Goal: Transaction & Acquisition: Purchase product/service

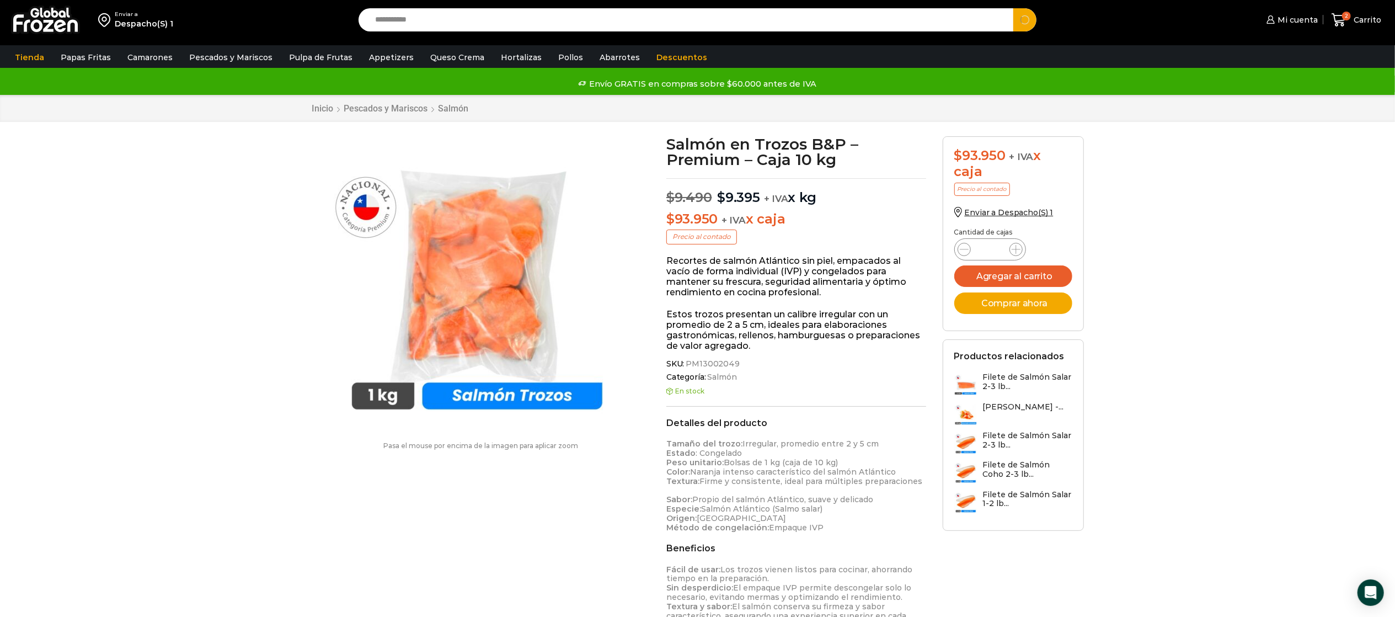
type input "**********"
click at [1013, 8] on button "Search" at bounding box center [1024, 19] width 23 height 23
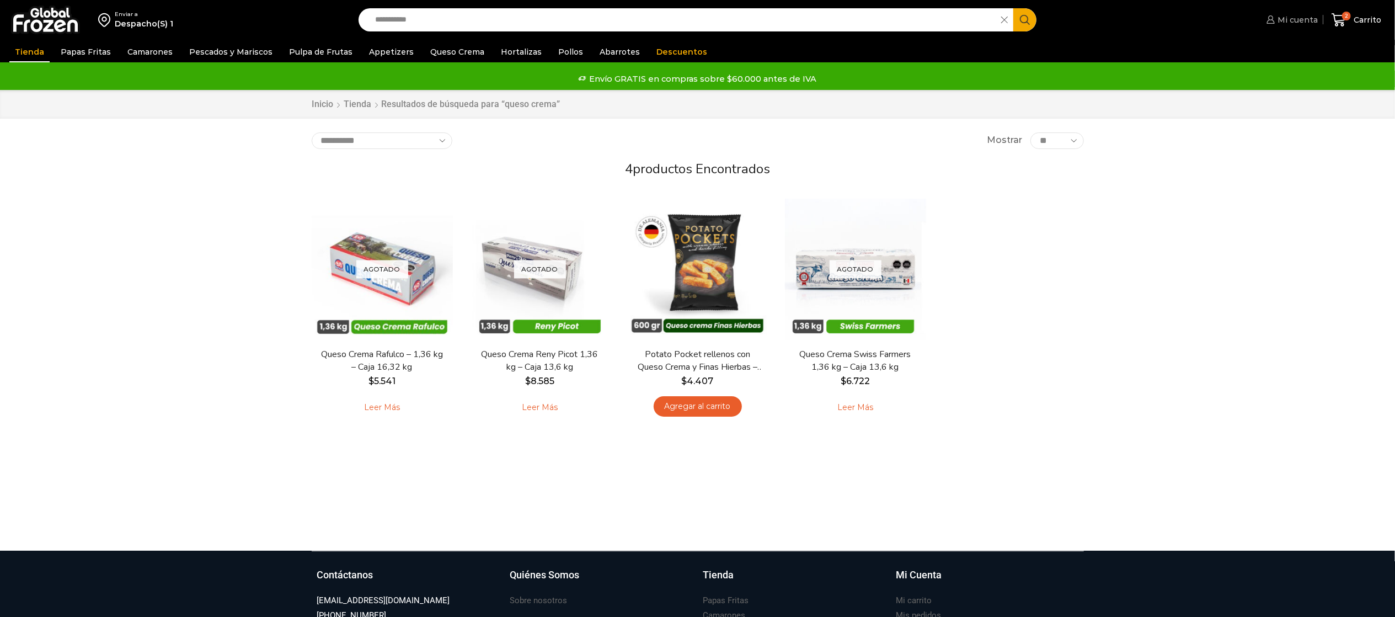
click at [1289, 14] on span "Mi cuenta" at bounding box center [1296, 19] width 43 height 11
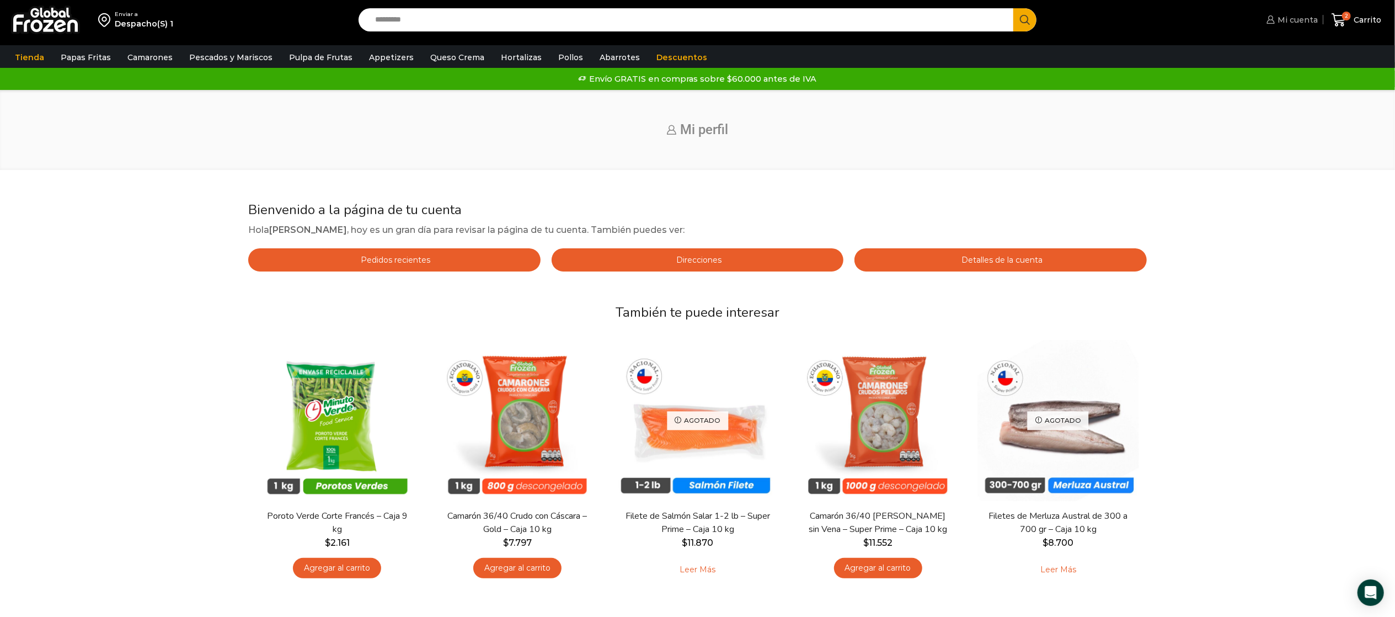
click at [1294, 23] on span "Mi cuenta" at bounding box center [1296, 19] width 43 height 11
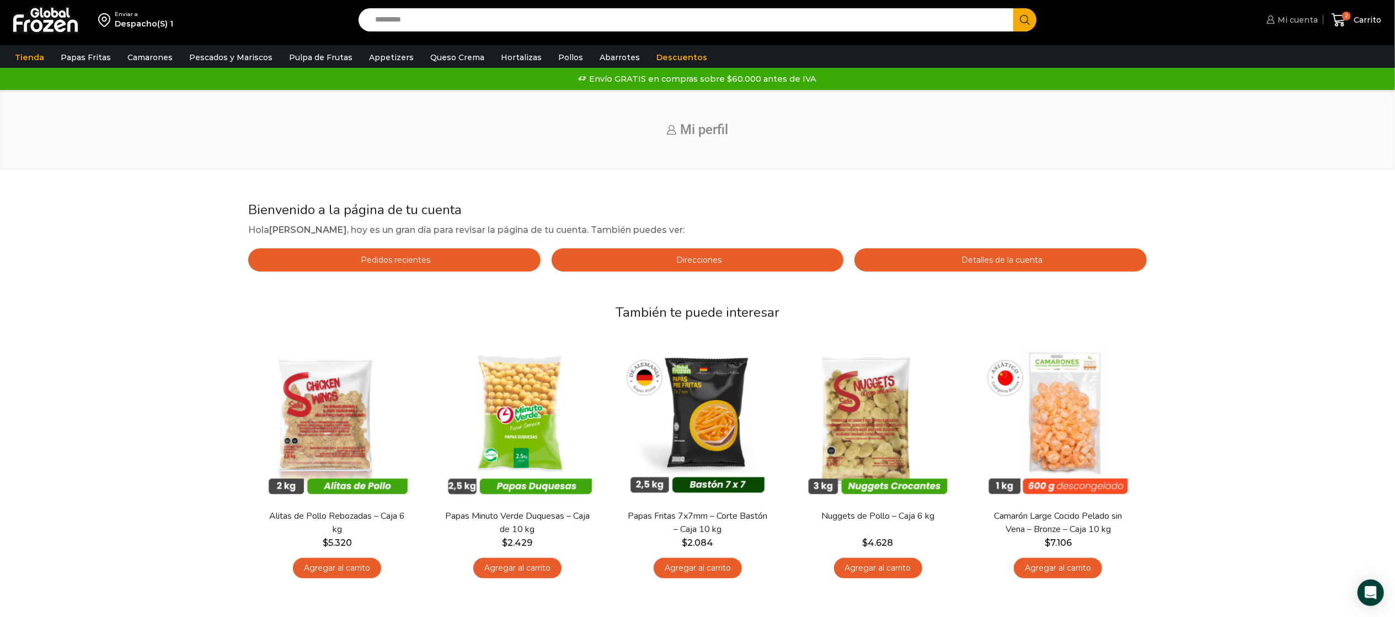
click at [1291, 26] on link "Mi cuenta" at bounding box center [1291, 20] width 54 height 22
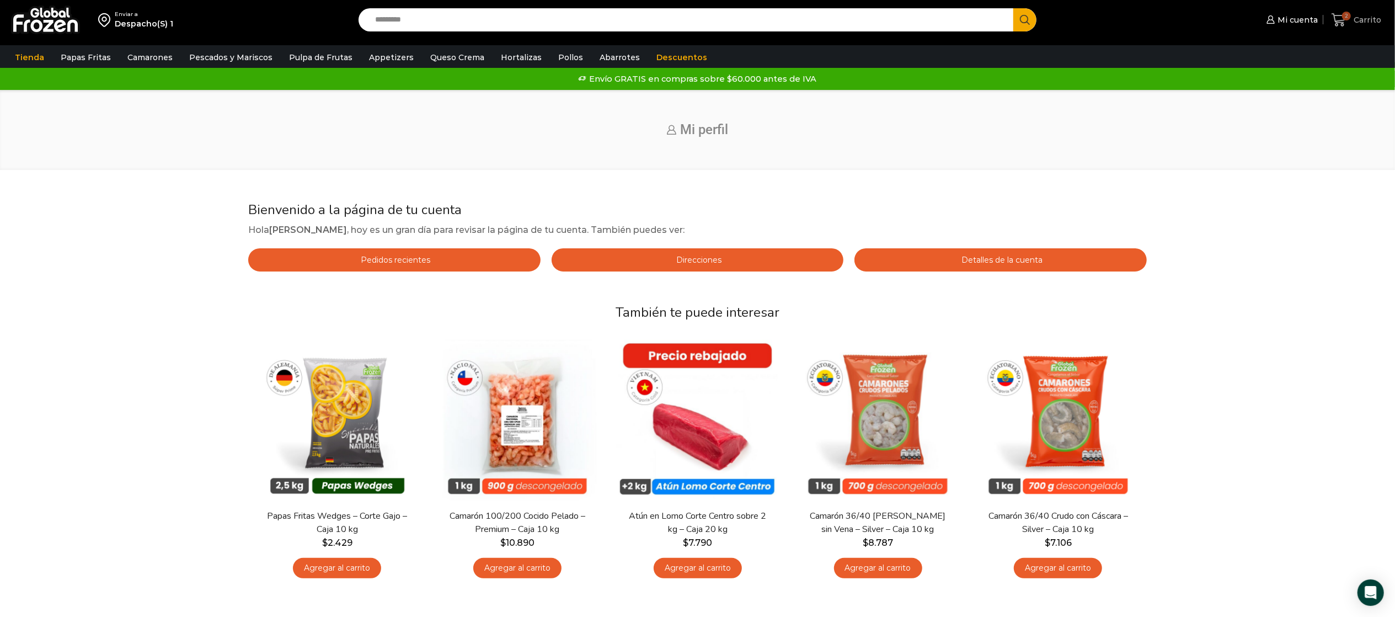
click at [1347, 25] on icon at bounding box center [1339, 20] width 15 height 15
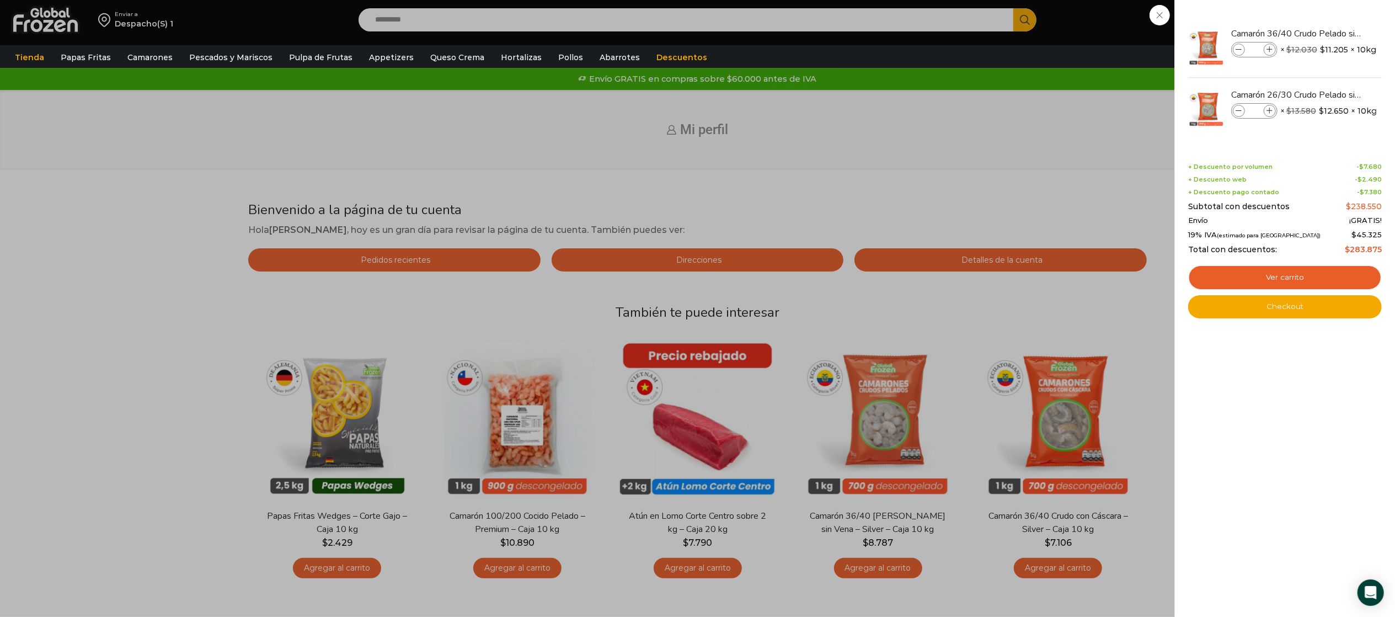
click at [1329, 14] on div "2 Carrito 2 2 Shopping Cart * $" at bounding box center [1356, 20] width 55 height 26
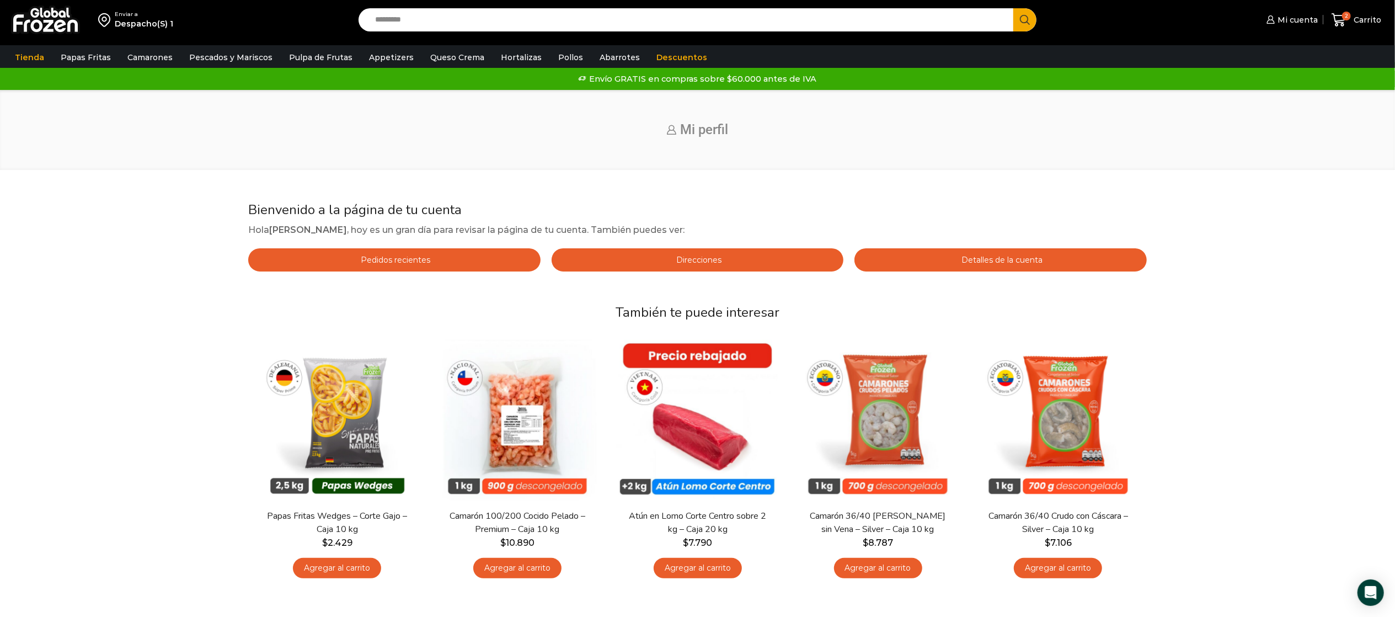
click at [400, 9] on input "Search input" at bounding box center [689, 19] width 639 height 23
click at [434, 66] on link "Queso Crema" at bounding box center [457, 57] width 65 height 21
